Goal: Transaction & Acquisition: Purchase product/service

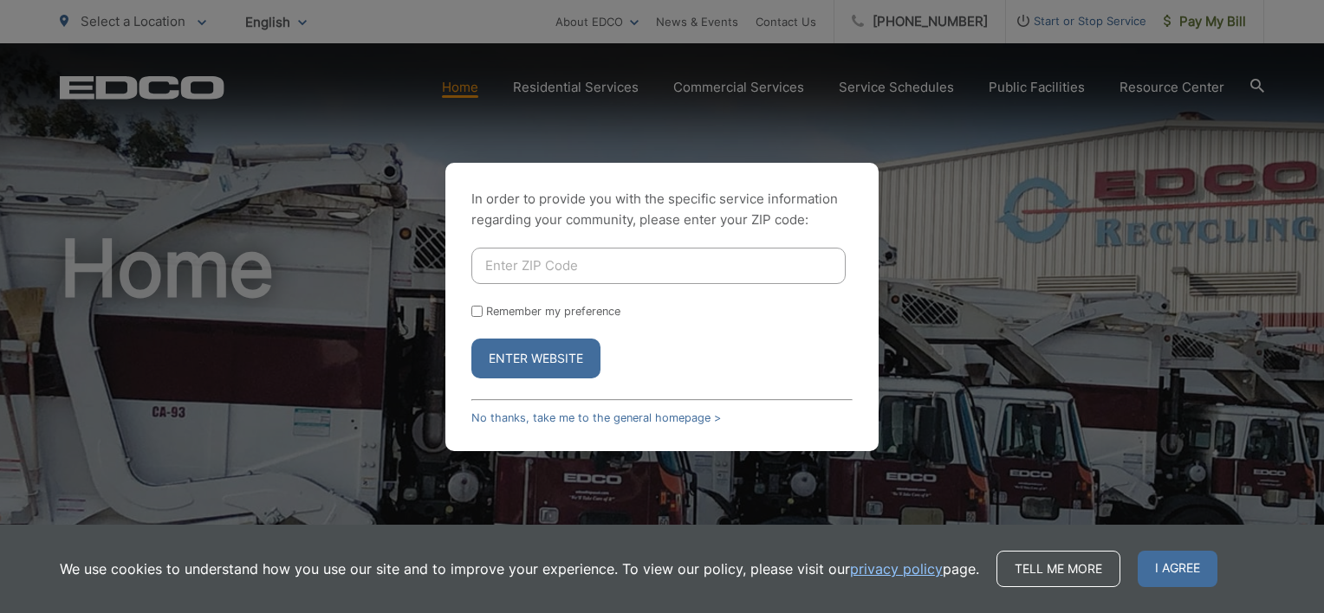
click at [584, 269] on input "Enter ZIP Code" at bounding box center [658, 266] width 374 height 36
type input "92078"
click at [564, 363] on button "Enter Website" at bounding box center [535, 359] width 129 height 40
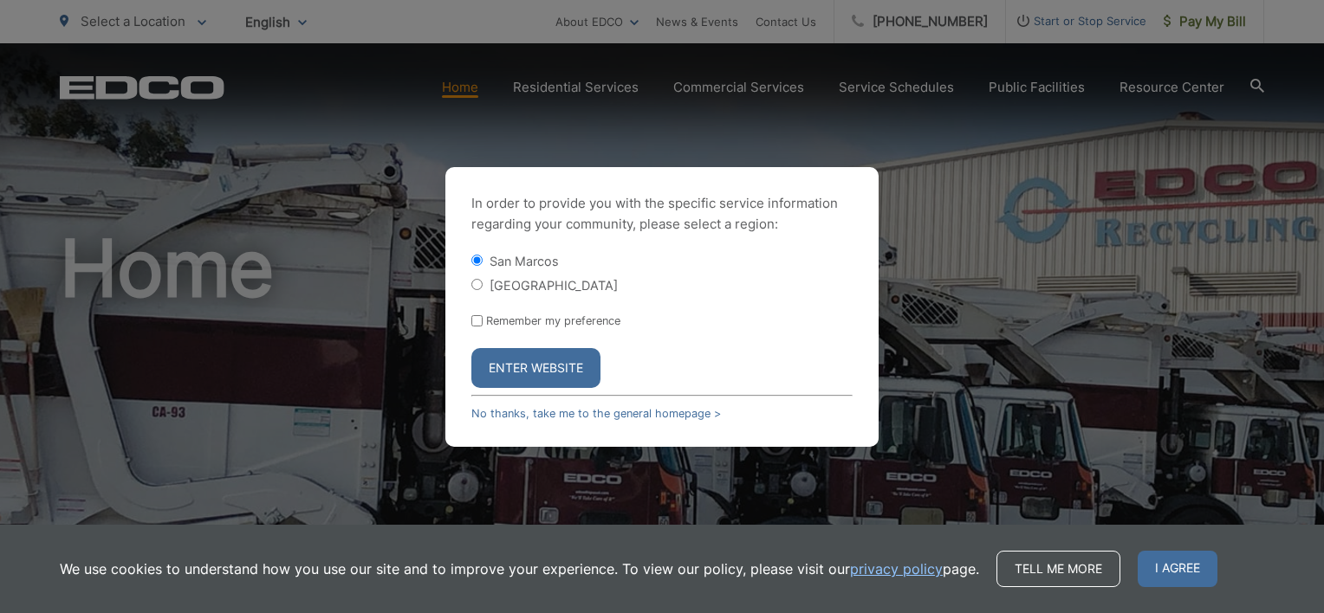
click at [575, 387] on button "Enter Website" at bounding box center [535, 368] width 129 height 40
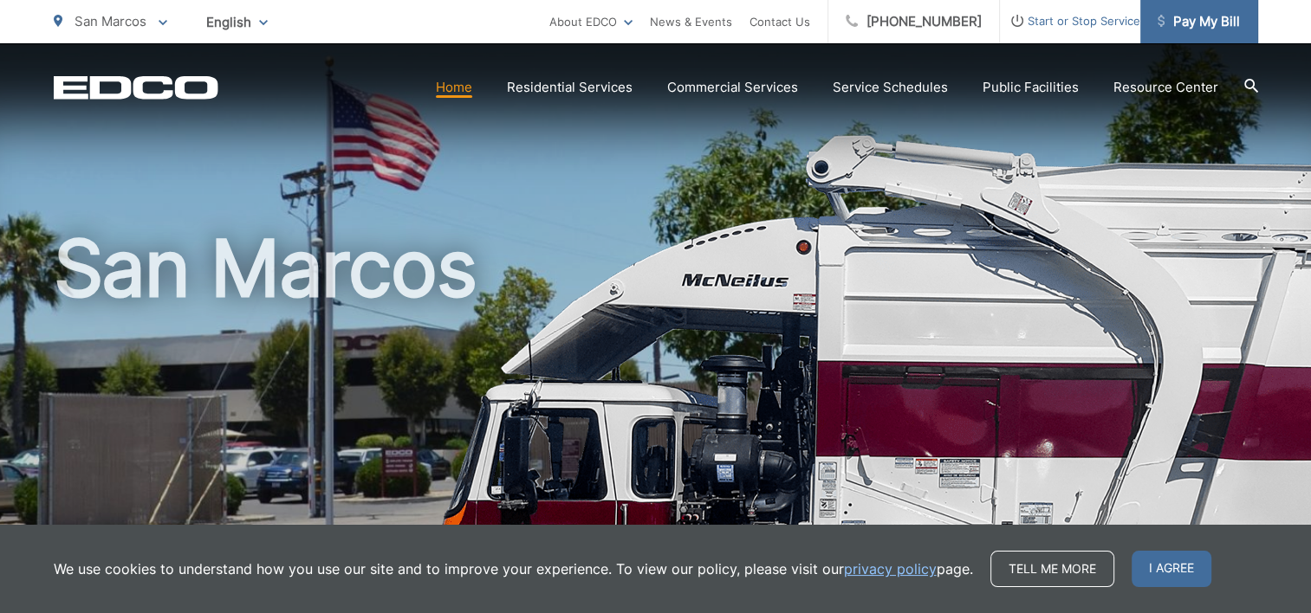
click at [1216, 17] on span "Pay My Bill" at bounding box center [1199, 21] width 82 height 21
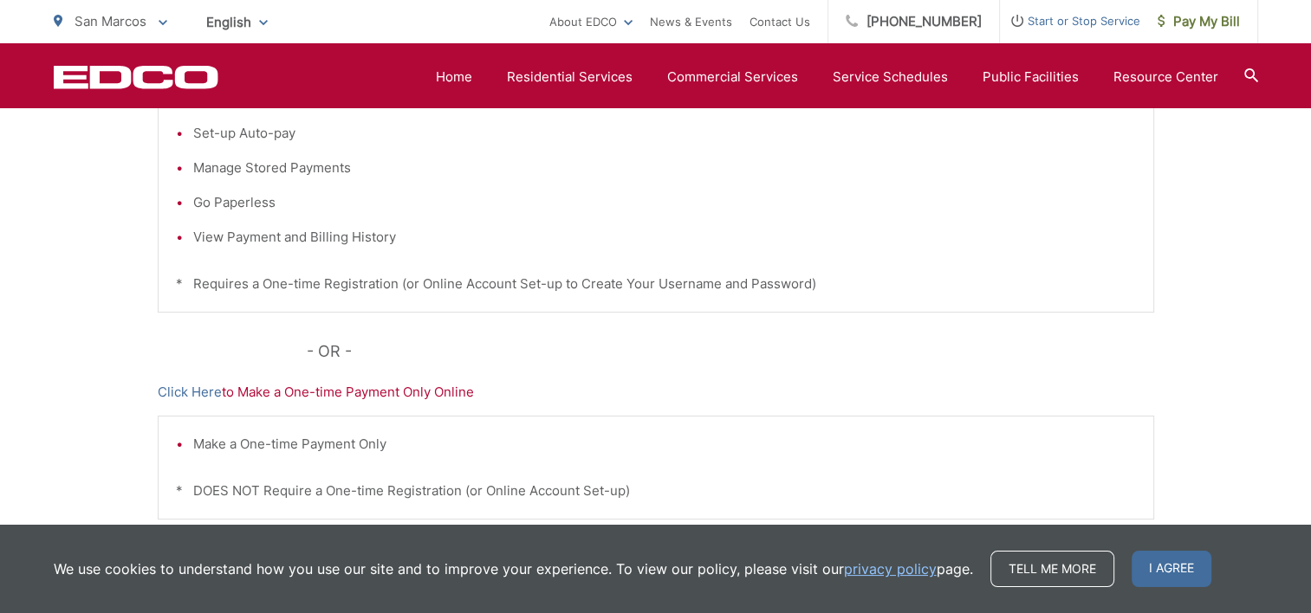
scroll to position [618, 0]
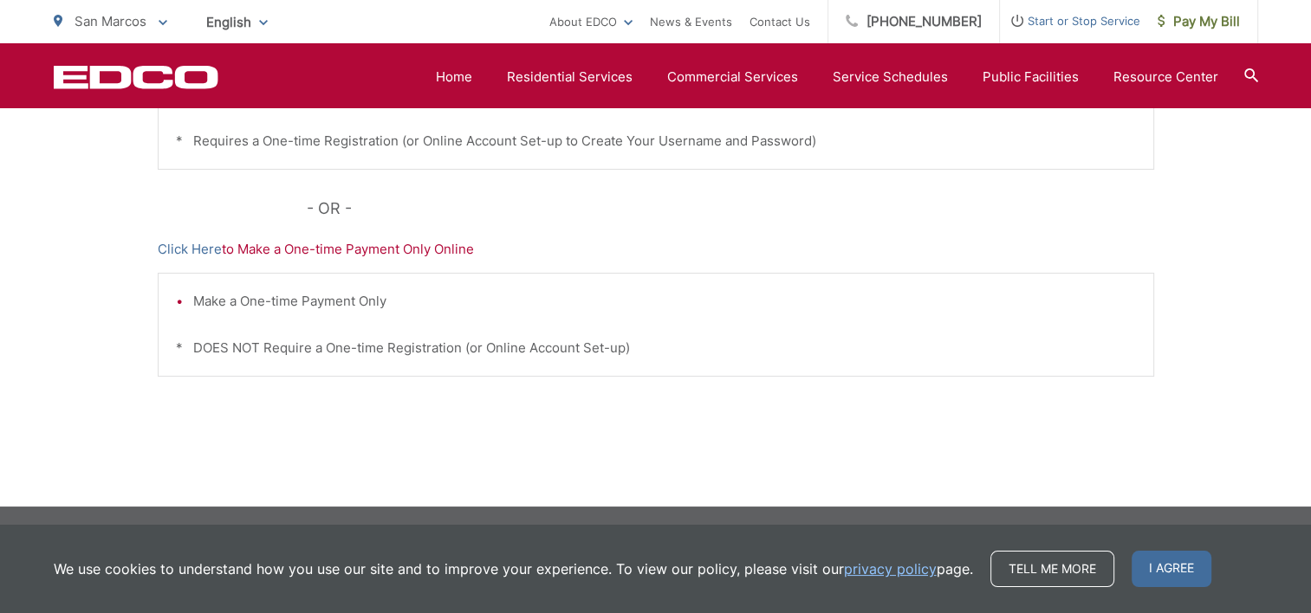
click at [412, 244] on p "Click Here to Make a One-time Payment Only Online" at bounding box center [656, 249] width 996 height 21
click at [184, 251] on link "Click Here" at bounding box center [190, 249] width 64 height 21
